Goal: Task Accomplishment & Management: Complete application form

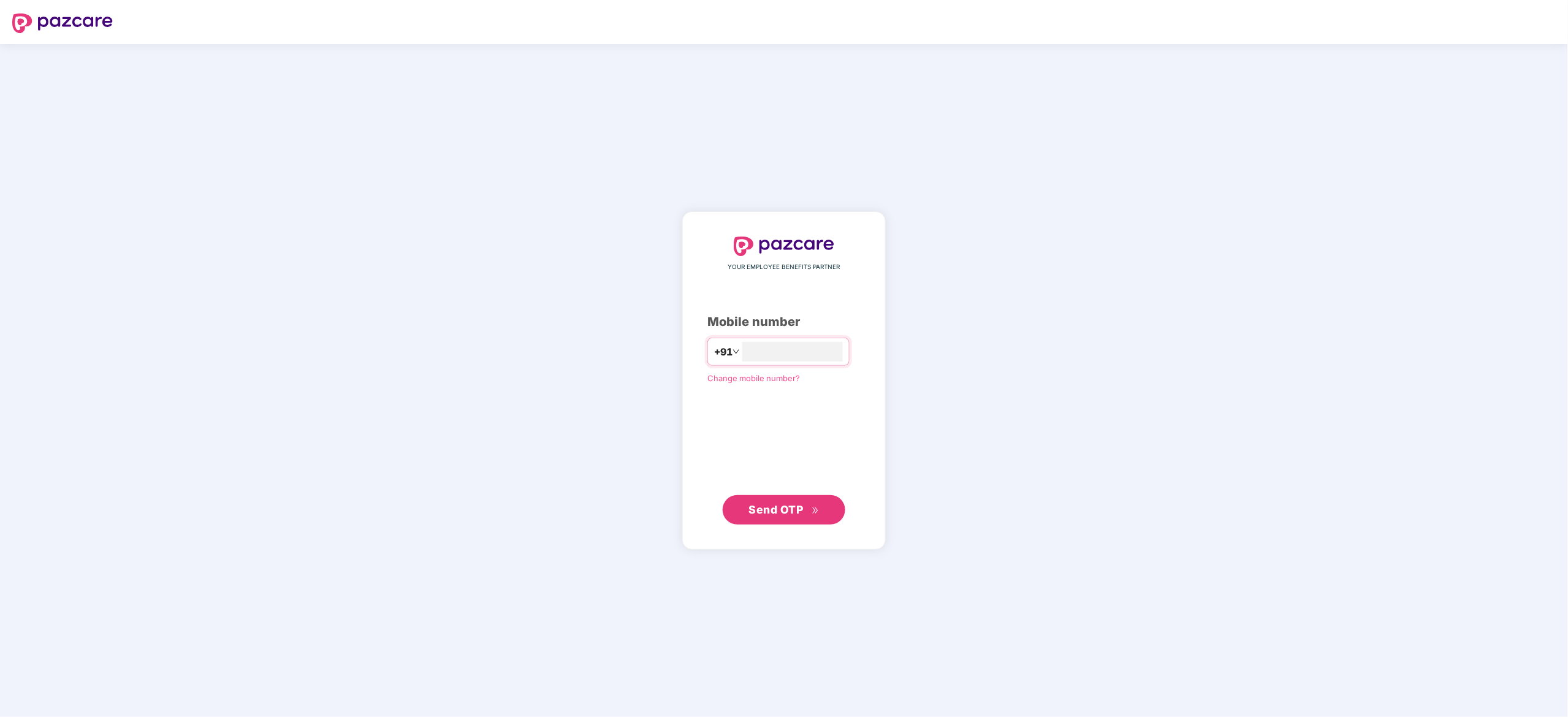
type input "**********"
click at [790, 509] on span "Send OTP" at bounding box center [776, 509] width 54 height 13
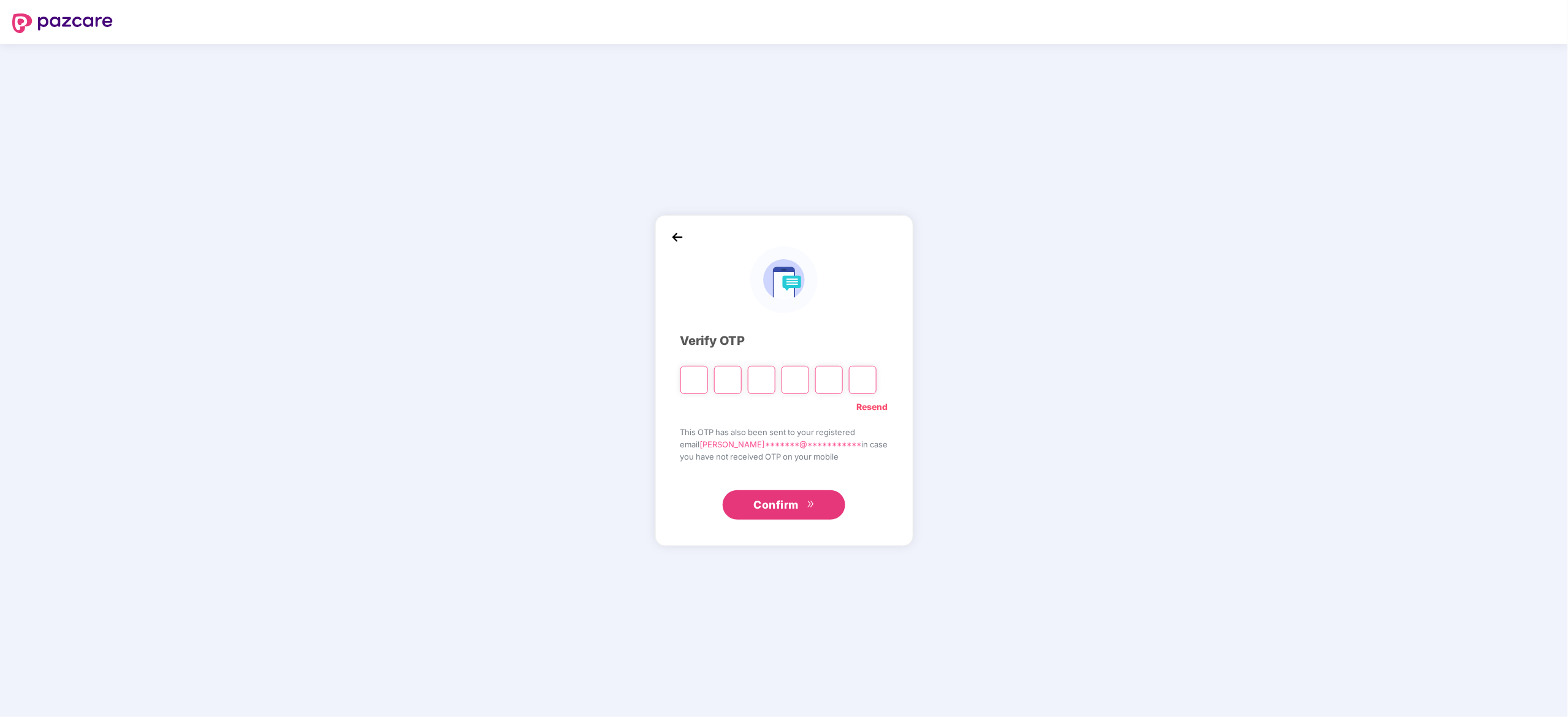
type input "*"
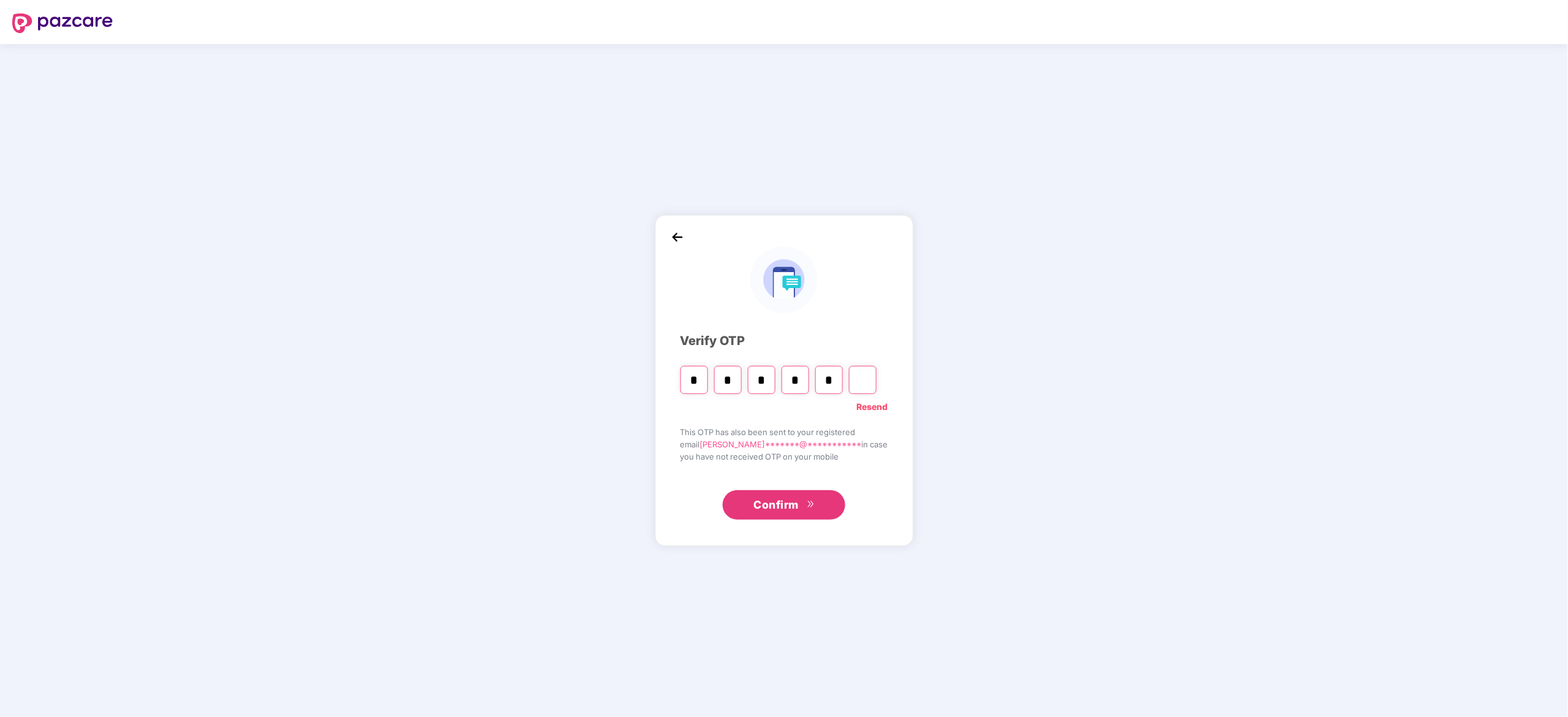
type input "*"
